Goal: Task Accomplishment & Management: Manage account settings

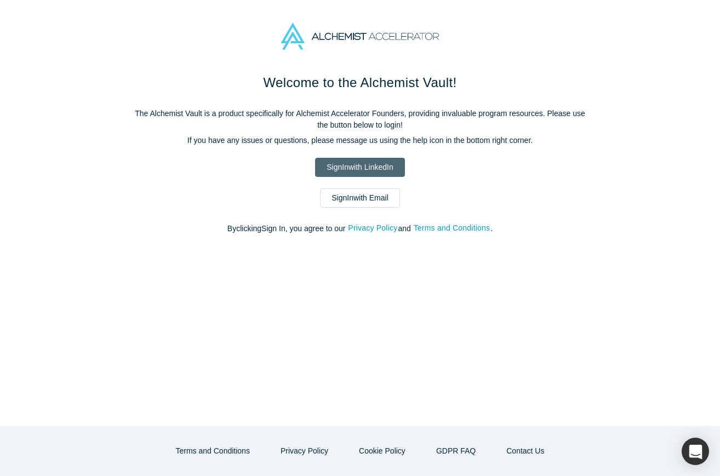
click at [389, 161] on link "Sign In with LinkedIn" at bounding box center [359, 167] width 89 height 19
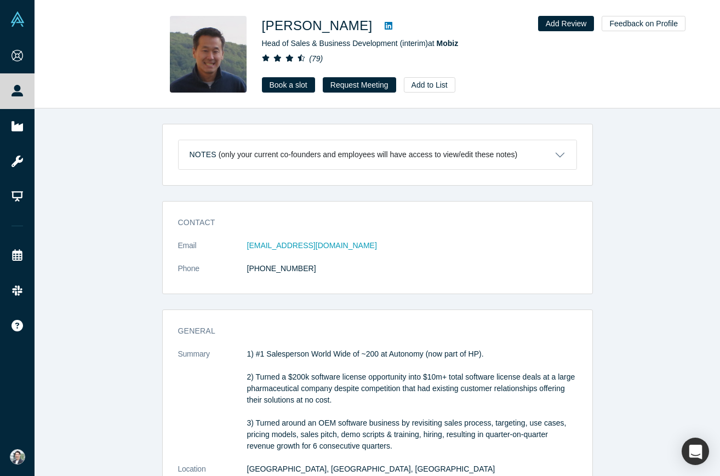
click at [385, 25] on icon at bounding box center [389, 25] width 8 height 9
